Goal: Answer question/provide support: Share knowledge or assist other users

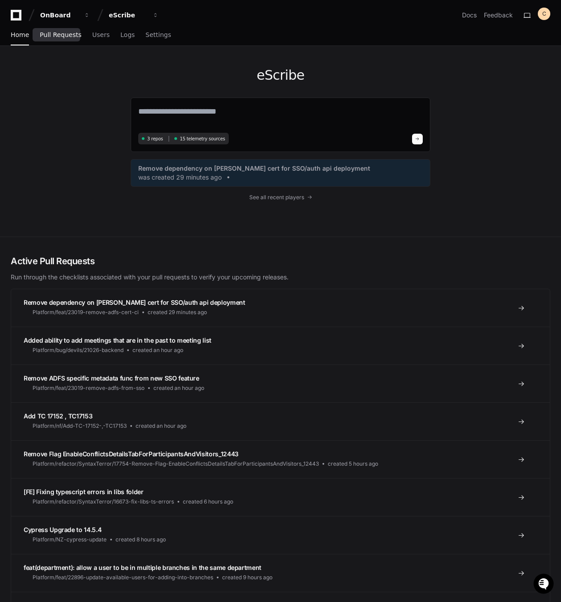
click at [48, 36] on span "Pull Requests" at bounding box center [60, 34] width 41 height 5
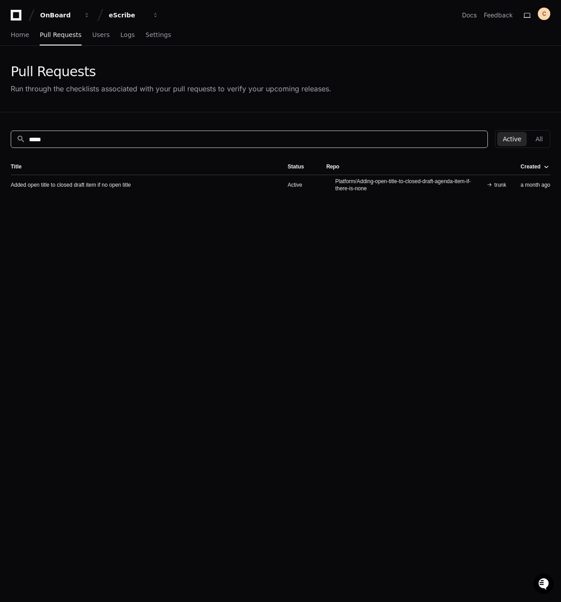
drag, startPoint x: 424, startPoint y: 137, endPoint x: -4, endPoint y: 119, distance: 428.4
click at [0, 119] on html "OnBoard eScribe Docs Feedback C Home Pull Requests Users Logs Settings Pull Req…" at bounding box center [280, 383] width 561 height 767
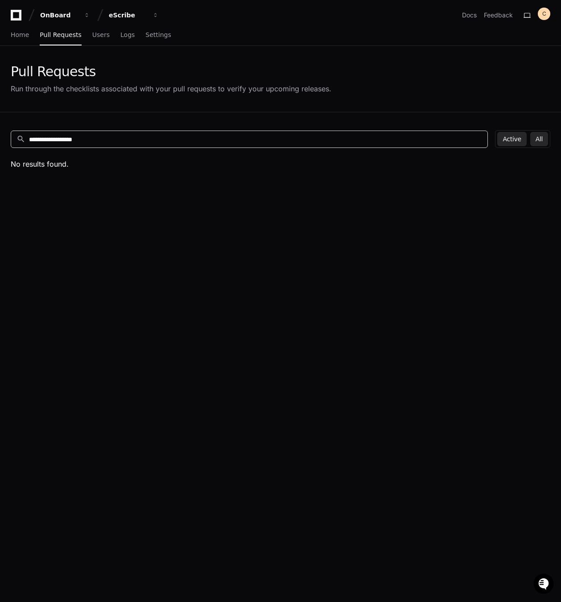
type input "**********"
click at [532, 140] on button "All" at bounding box center [539, 139] width 18 height 14
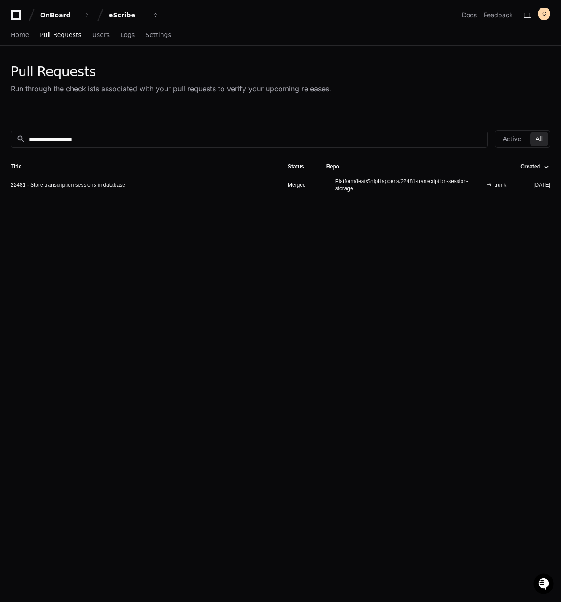
click at [57, 191] on td "22481 - Store transcription sessions in database" at bounding box center [146, 185] width 270 height 20
click at [58, 183] on link "22481 - Store transcription sessions in database" at bounding box center [68, 184] width 115 height 7
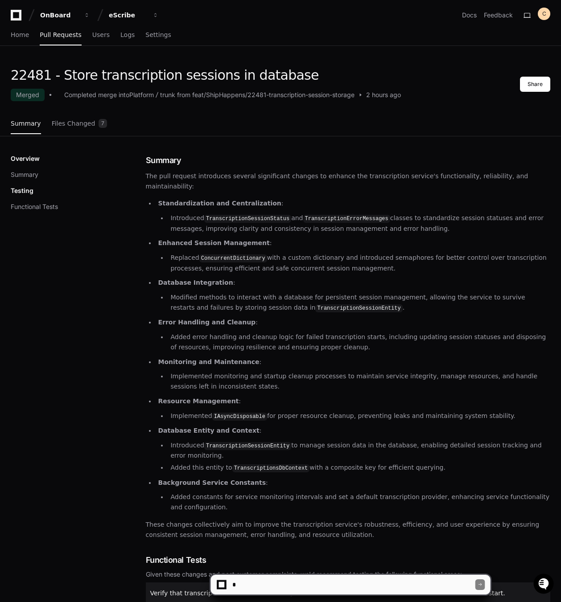
click at [339, 587] on textarea at bounding box center [353, 585] width 245 height 20
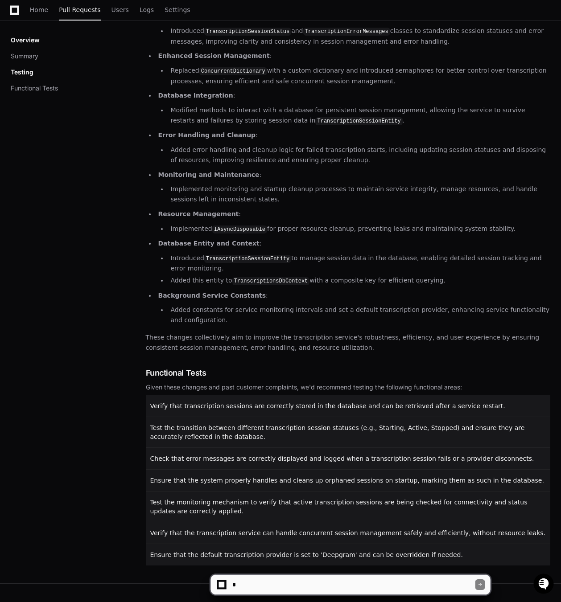
scroll to position [198, 0]
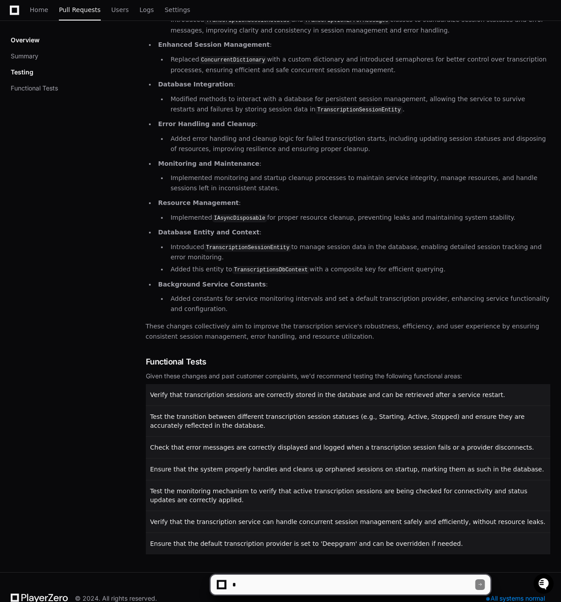
click at [357, 576] on textarea at bounding box center [353, 585] width 245 height 20
type textarea "*"
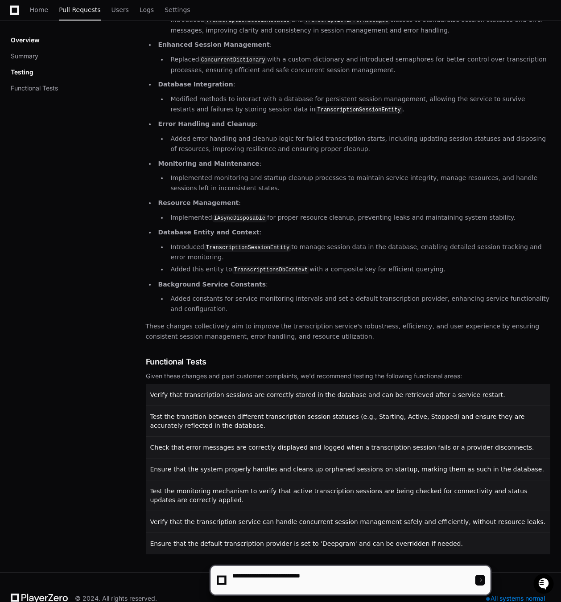
paste textarea "**********"
type textarea "**********"
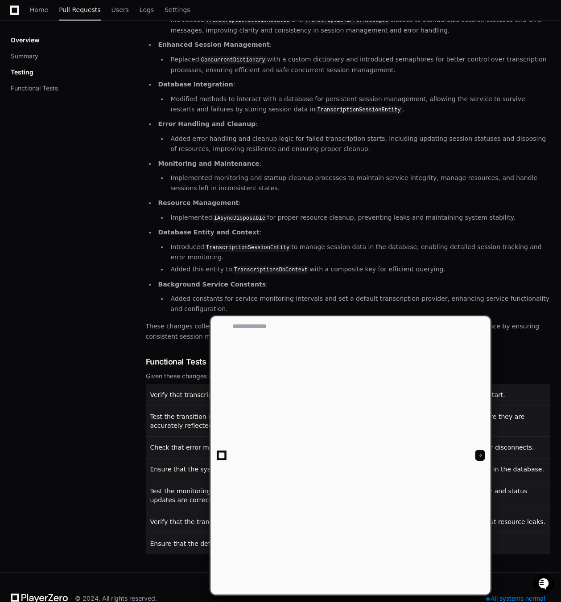
scroll to position [0, 0]
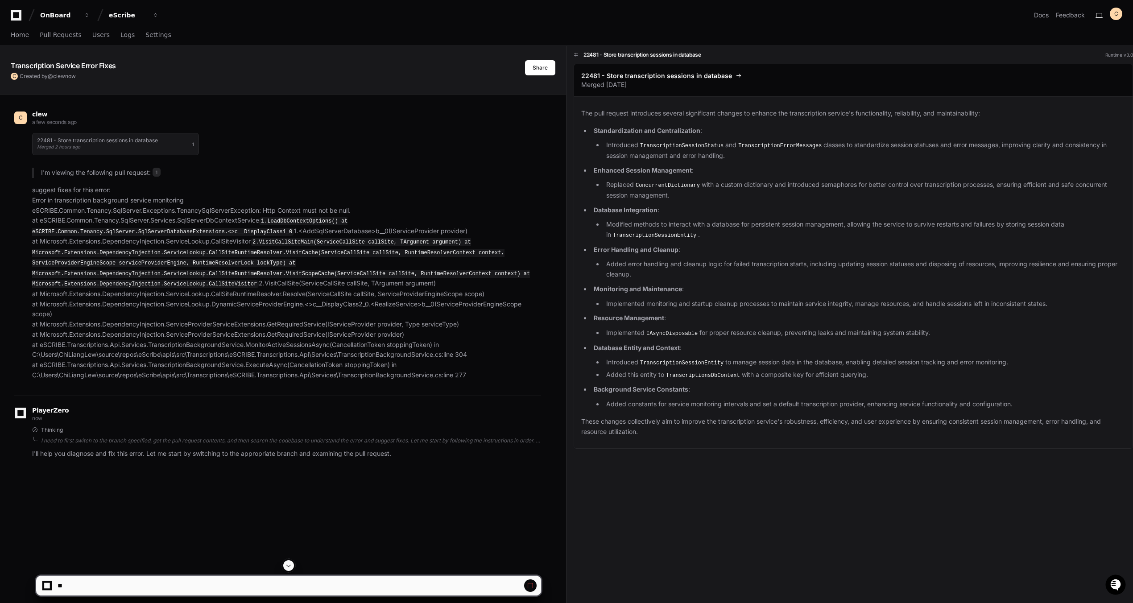
click at [217, 141] on div "22481 - Store transcription sessions in database Merged 2 hours ago 1" at bounding box center [286, 144] width 509 height 33
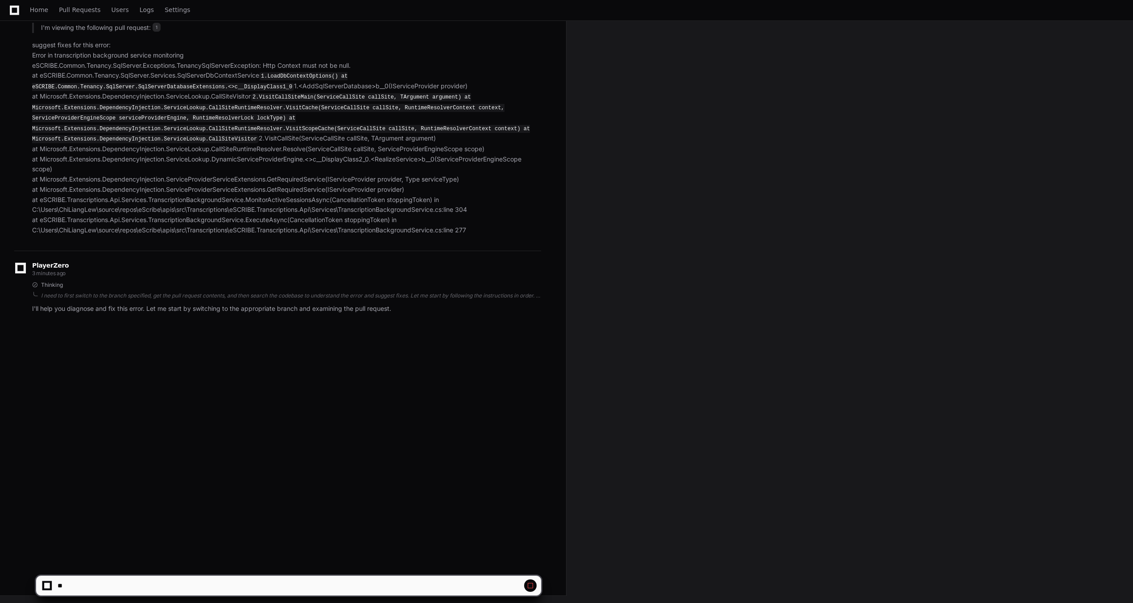
click at [530, 587] on span at bounding box center [530, 585] width 7 height 7
click at [528, 586] on span at bounding box center [530, 585] width 7 height 7
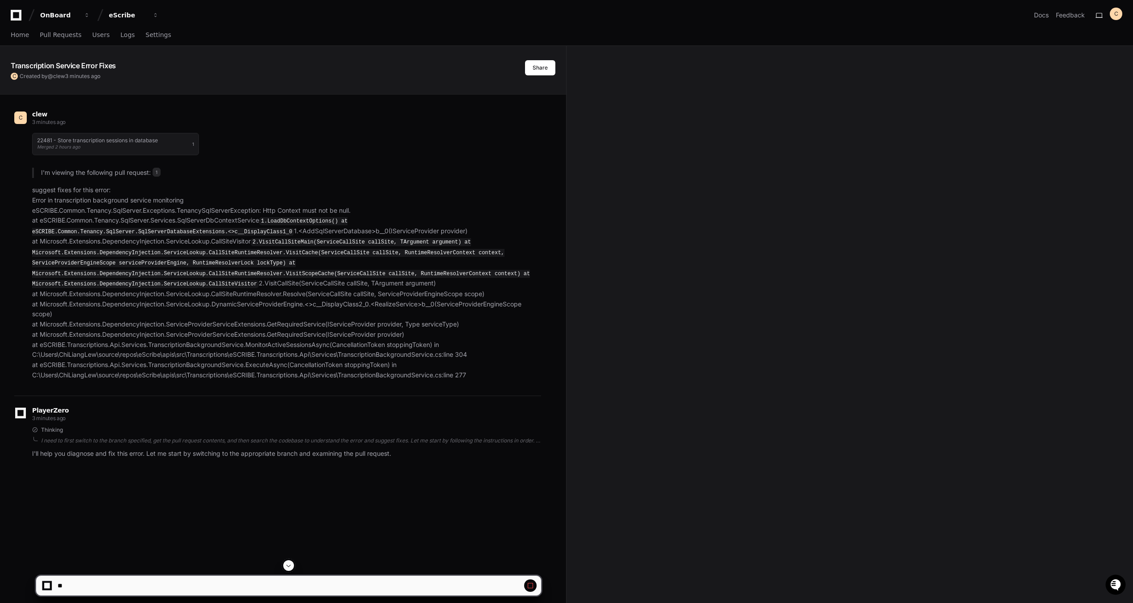
click at [283, 563] on div at bounding box center [289, 565] width 506 height 11
click at [530, 585] on span at bounding box center [530, 585] width 7 height 7
click at [62, 33] on span "Pull Requests" at bounding box center [60, 34] width 41 height 5
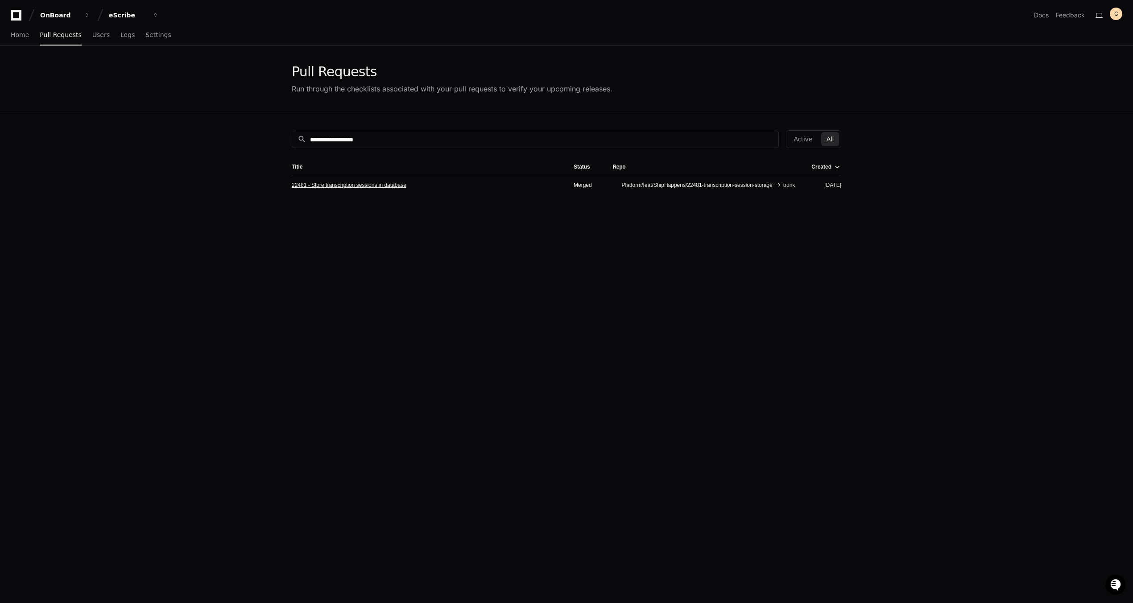
click at [391, 186] on link "22481 - Store transcription sessions in database" at bounding box center [349, 184] width 115 height 7
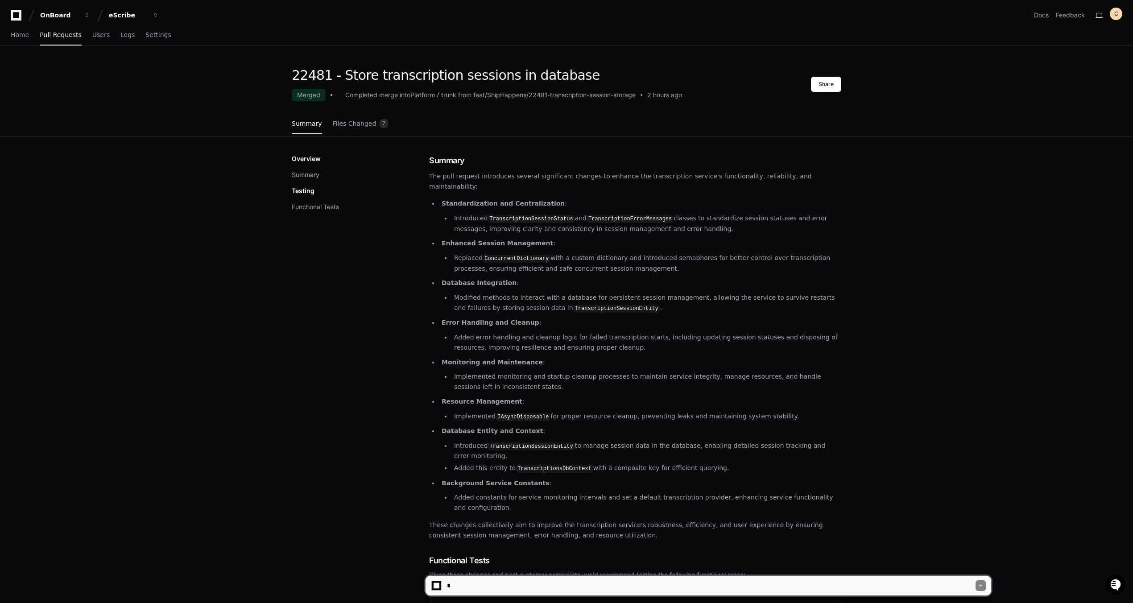
click at [602, 579] on textarea at bounding box center [710, 586] width 530 height 20
click at [542, 581] on textarea at bounding box center [710, 586] width 530 height 20
click at [741, 588] on textarea at bounding box center [710, 586] width 530 height 20
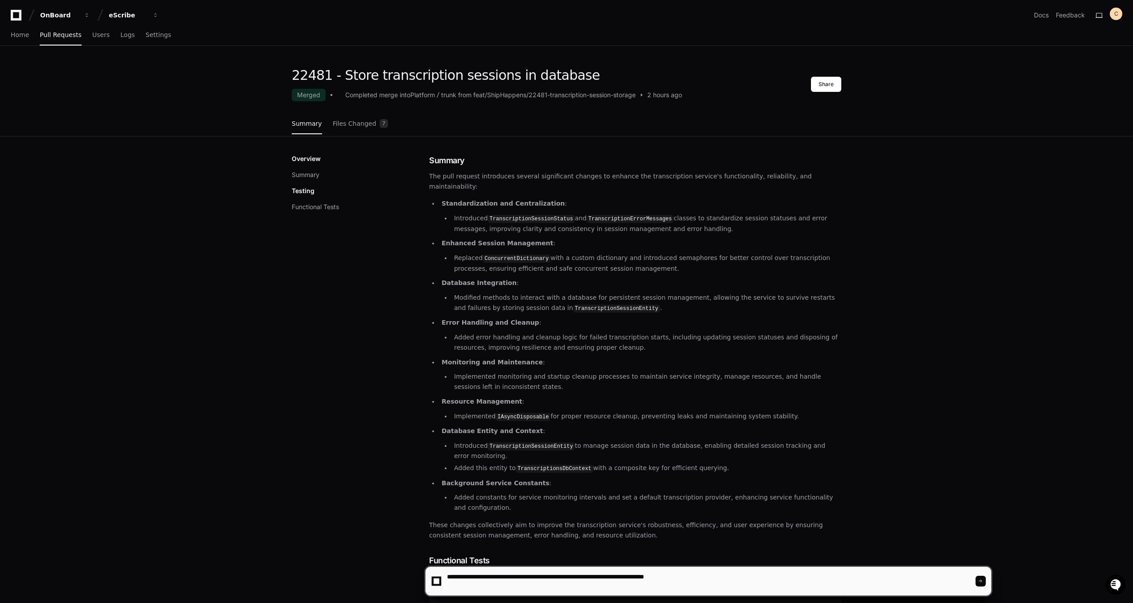
paste textarea "**********"
type textarea "**********"
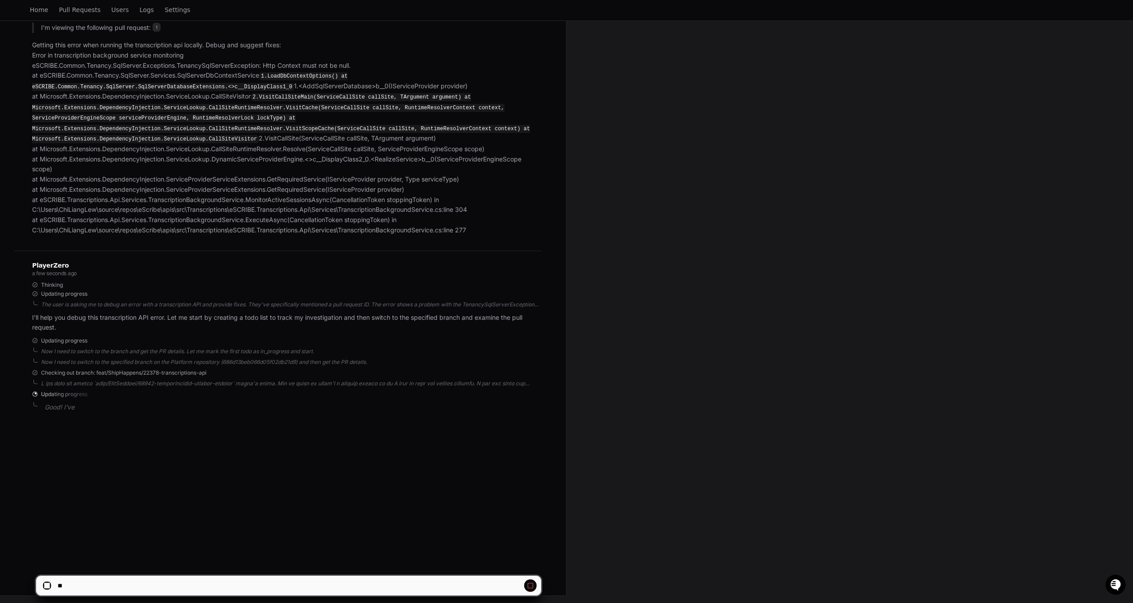
scroll to position [145, 0]
click at [531, 588] on span at bounding box center [530, 585] width 7 height 7
click at [51, 583] on div at bounding box center [47, 585] width 9 height 9
click at [49, 584] on div at bounding box center [47, 586] width 6 height 6
click at [525, 587] on span at bounding box center [522, 585] width 4 height 4
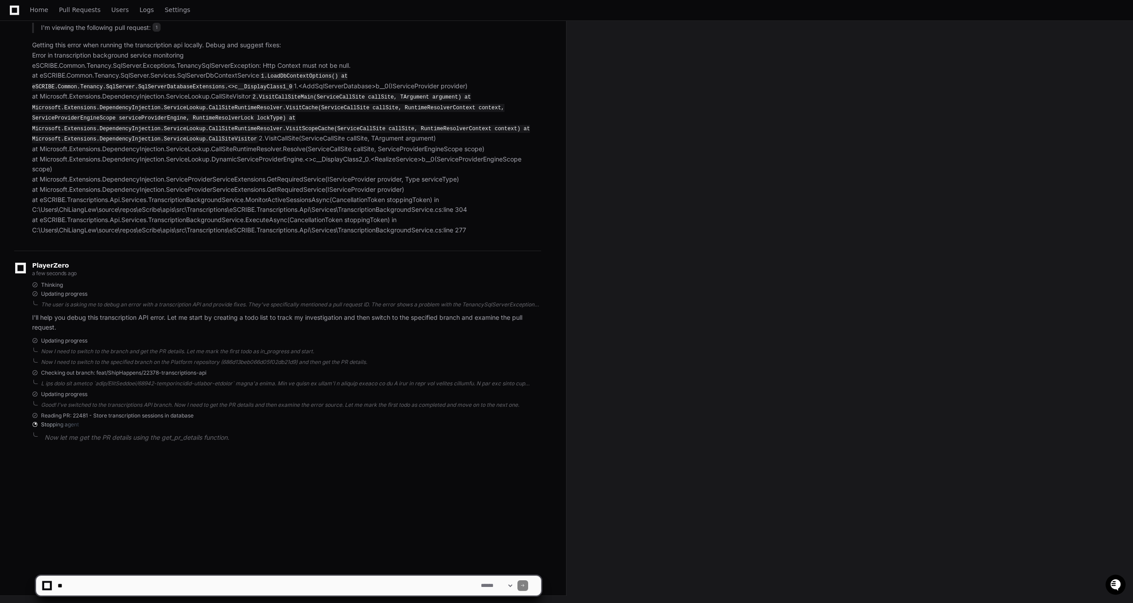
click at [448, 585] on textarea at bounding box center [267, 586] width 423 height 20
type textarea "**********"
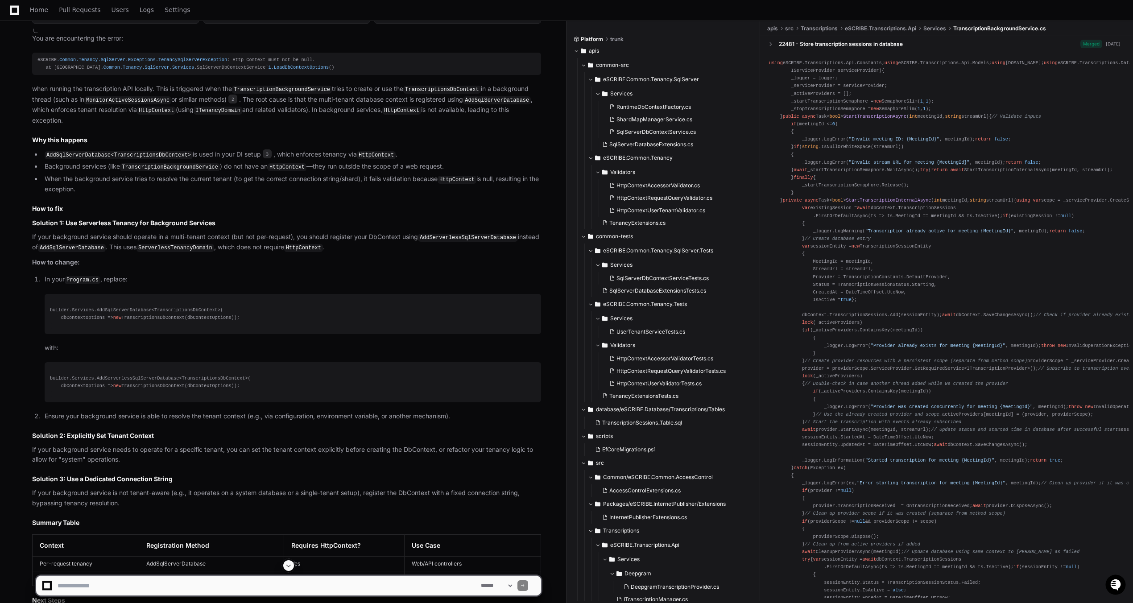
scroll to position [848, 0]
click at [194, 244] on code "ServerlessTenancyDomain" at bounding box center [175, 248] width 78 height 8
click at [477, 219] on h3 "Solution 1: Use Serverless Tenancy for Background Services" at bounding box center [286, 223] width 509 height 9
click at [471, 234] on code "AddServerlessSqlServerDatabase" at bounding box center [468, 238] width 100 height 8
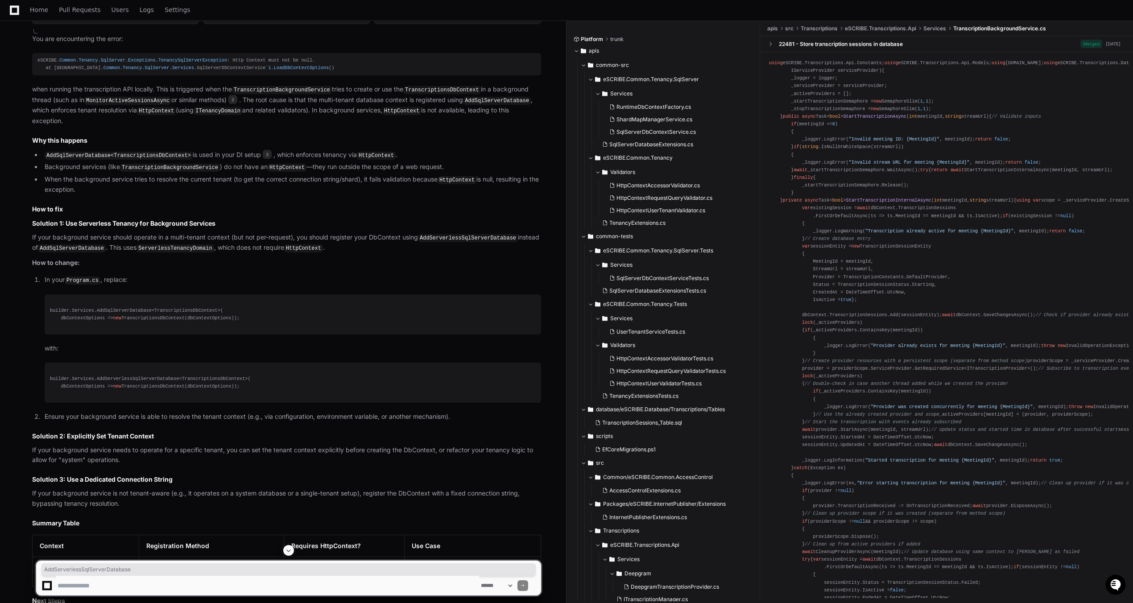
drag, startPoint x: 471, startPoint y: 233, endPoint x: 476, endPoint y: 240, distance: 8.3
click at [471, 234] on code "AddServerlessSqlServerDatabase" at bounding box center [468, 238] width 100 height 8
copy code "AddServerlessSqlServerDatabase"
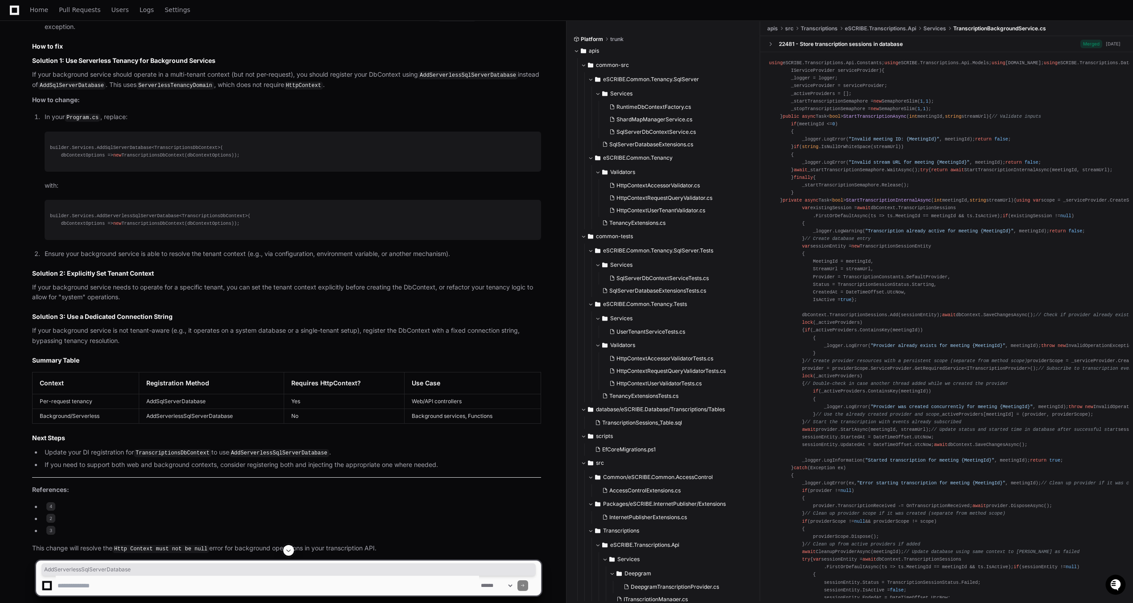
scroll to position [1026, 0]
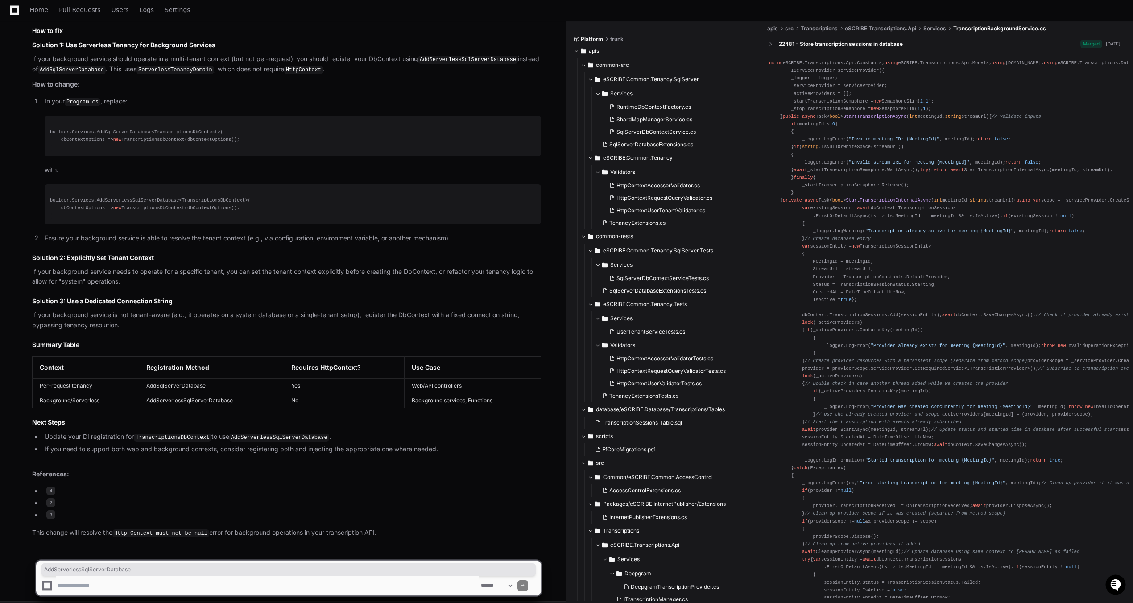
click at [296, 580] on textarea at bounding box center [267, 586] width 423 height 20
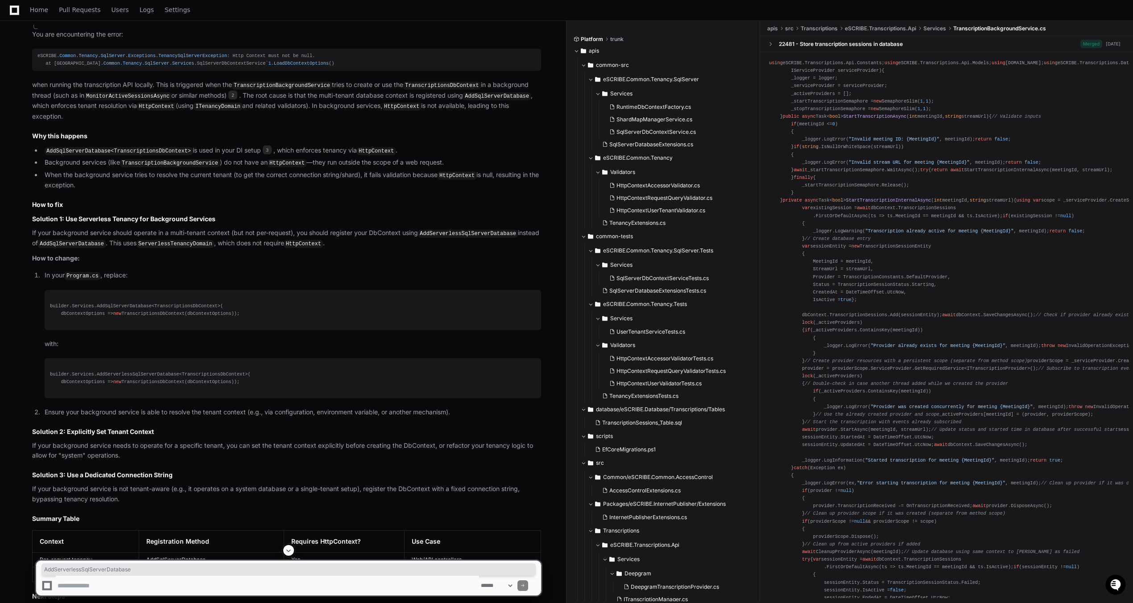
scroll to position [848, 0]
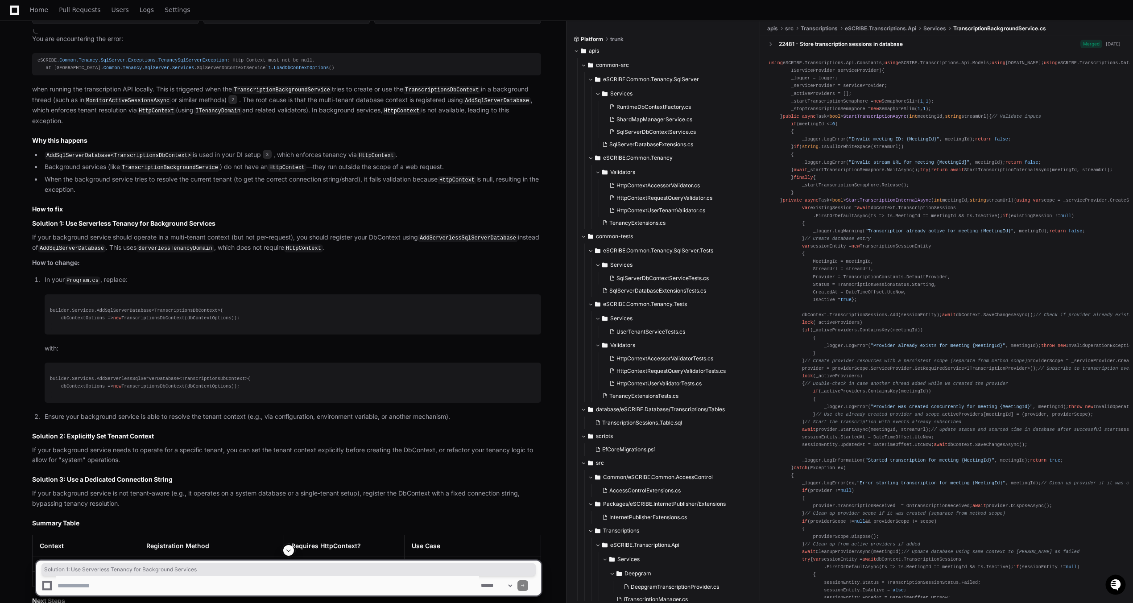
drag, startPoint x: 218, startPoint y: 218, endPoint x: 32, endPoint y: 216, distance: 186.8
click at [32, 216] on div "TranscriptionBackgroundService.cs 2 Program.cs 3 SqlServerDatabaseExtensions.cs…" at bounding box center [277, 359] width 527 height 714
click at [203, 578] on textarea at bounding box center [267, 586] width 423 height 20
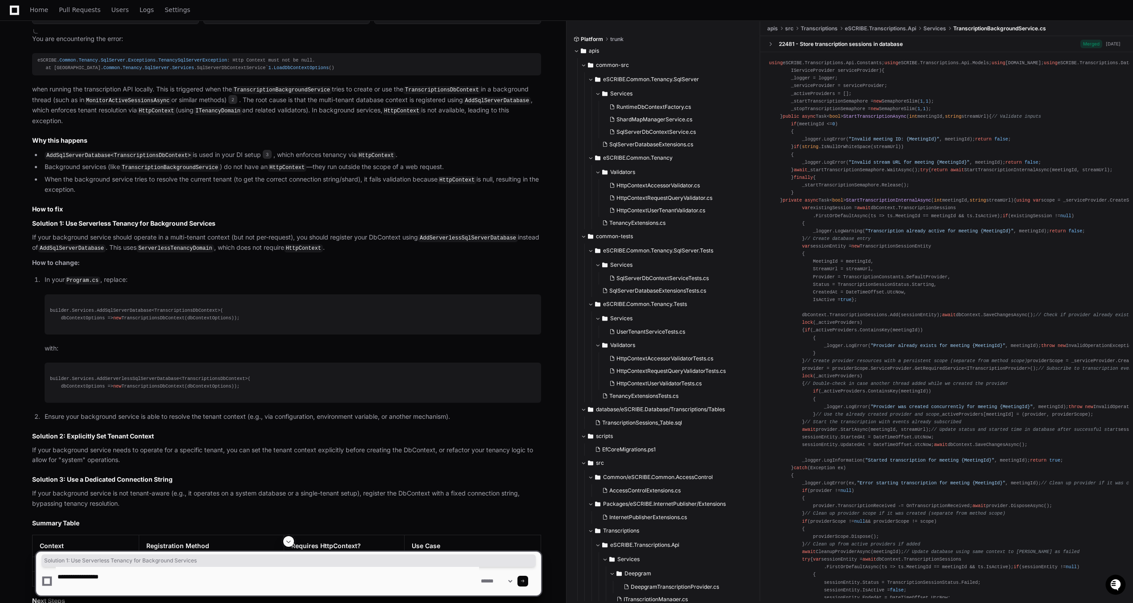
paste textarea "**********"
type textarea "**********"
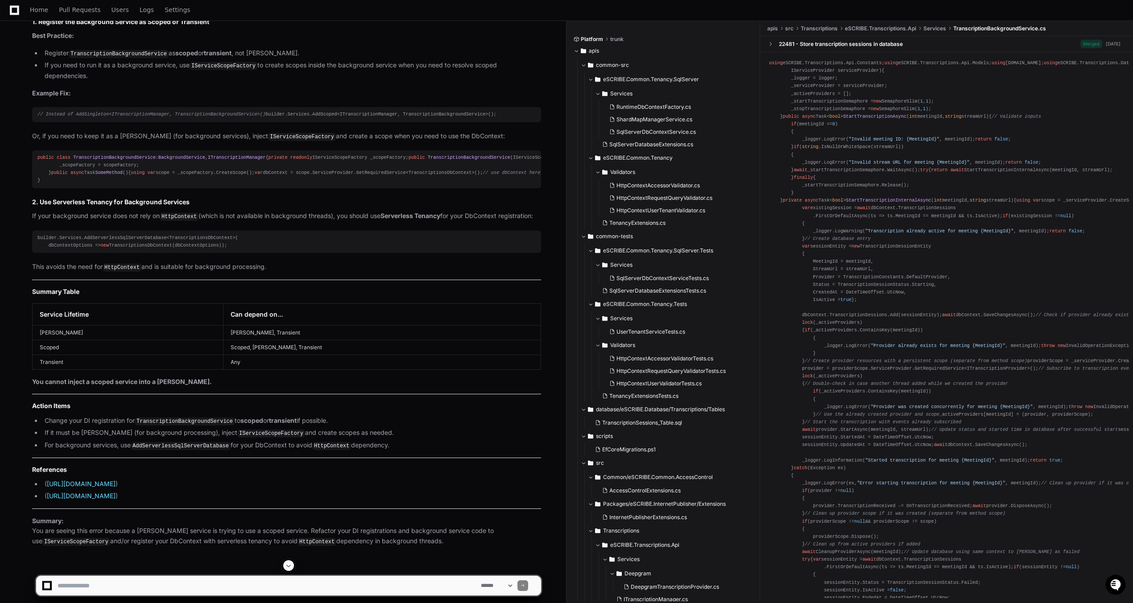
scroll to position [2115, 0]
click at [289, 289] on article "The error occurs because you are registering TranscriptionBackgroundService (wh…" at bounding box center [286, 201] width 509 height 690
click at [491, 221] on p "If your background service does not rely on HttpContext (which is not available…" at bounding box center [286, 215] width 509 height 11
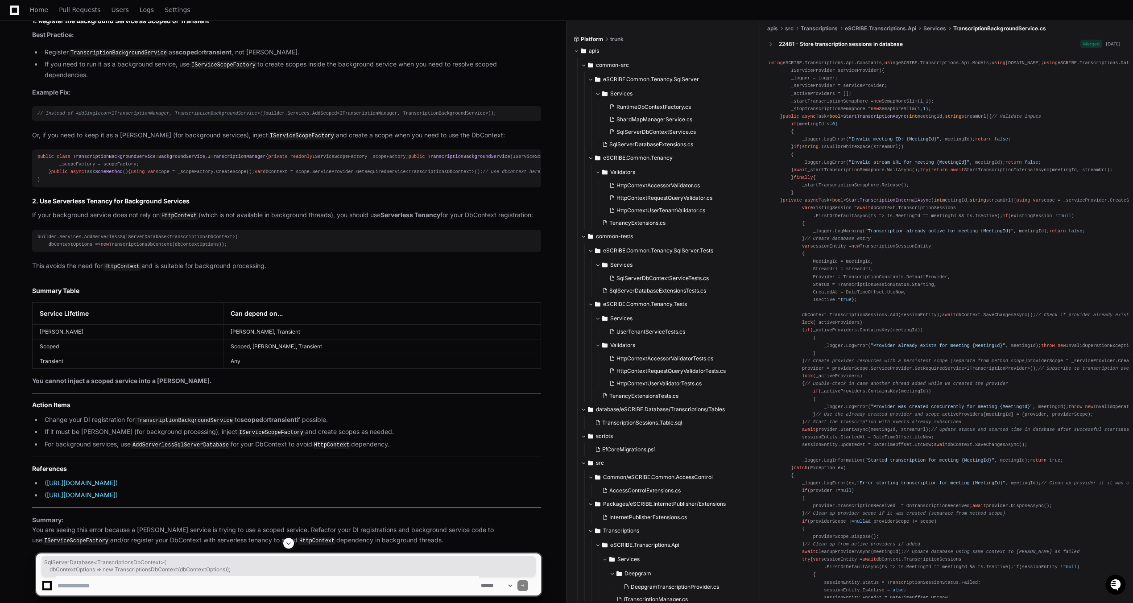
drag, startPoint x: 114, startPoint y: 302, endPoint x: 227, endPoint y: 310, distance: 114.0
click at [227, 248] on div "builder.Services.AddServerlessSqlServerDatabase<TranscriptionsDbContext>( dbCon…" at bounding box center [286, 240] width 498 height 15
drag, startPoint x: 227, startPoint y: 310, endPoint x: 232, endPoint y: 309, distance: 4.5
click at [227, 248] on div "builder.Services.AddServerlessSqlServerDatabase<TranscriptionsDbContext>( dbCon…" at bounding box center [286, 240] width 498 height 15
drag, startPoint x: 213, startPoint y: 310, endPoint x: 79, endPoint y: 301, distance: 133.6
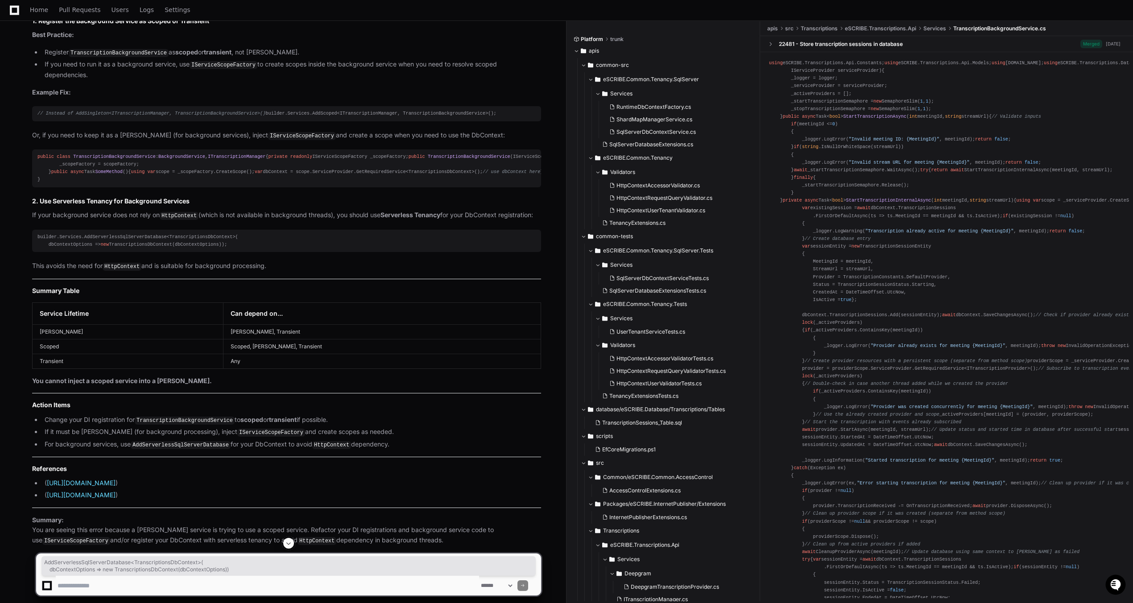
click at [79, 248] on div "builder.Services.AddServerlessSqlServerDatabase<TranscriptionsDbContext>( dbCon…" at bounding box center [286, 240] width 498 height 15
click at [249, 252] on pre "builder.Services.AddServerlessSqlServerDatabase<TranscriptionsDbContext>( dbCon…" at bounding box center [286, 241] width 509 height 22
drag, startPoint x: 230, startPoint y: 312, endPoint x: 38, endPoint y: 299, distance: 191.7
click at [38, 248] on div "builder.Services.AddServerlessSqlServerDatabase<TranscriptionsDbContext>( dbCon…" at bounding box center [286, 240] width 498 height 15
click at [247, 248] on div "builder.Services.AddServerlessSqlServerDatabase<TranscriptionsDbContext>( dbCon…" at bounding box center [286, 240] width 498 height 15
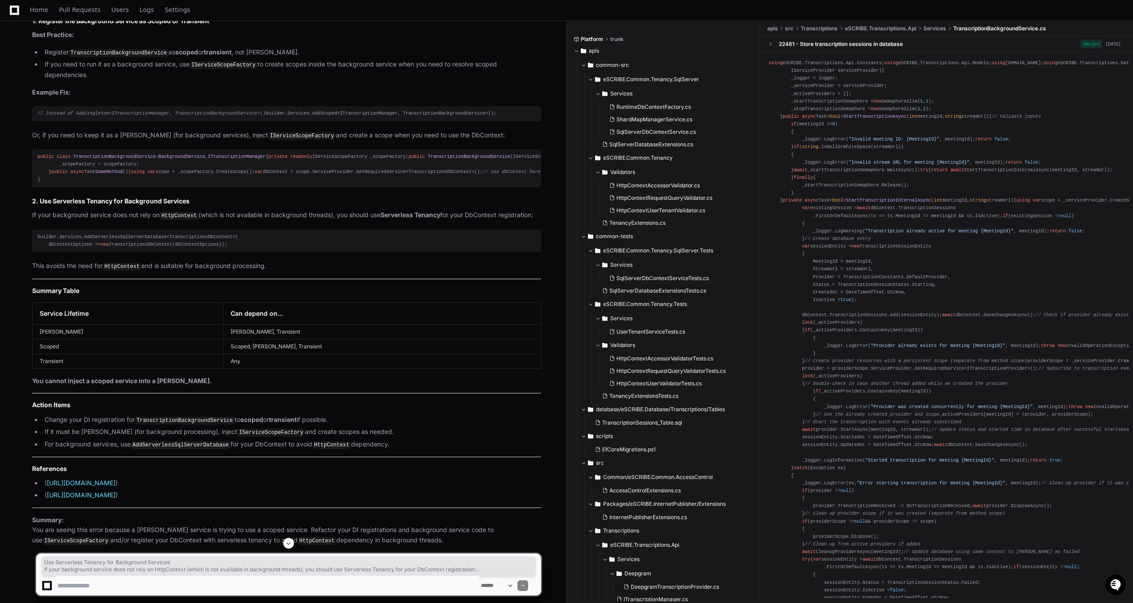
drag, startPoint x: 38, startPoint y: 265, endPoint x: 288, endPoint y: 338, distance: 260.5
click at [288, 338] on article "The error occurs because you are registering TranscriptionBackgroundService (wh…" at bounding box center [286, 201] width 509 height 690
